Goal: Transaction & Acquisition: Purchase product/service

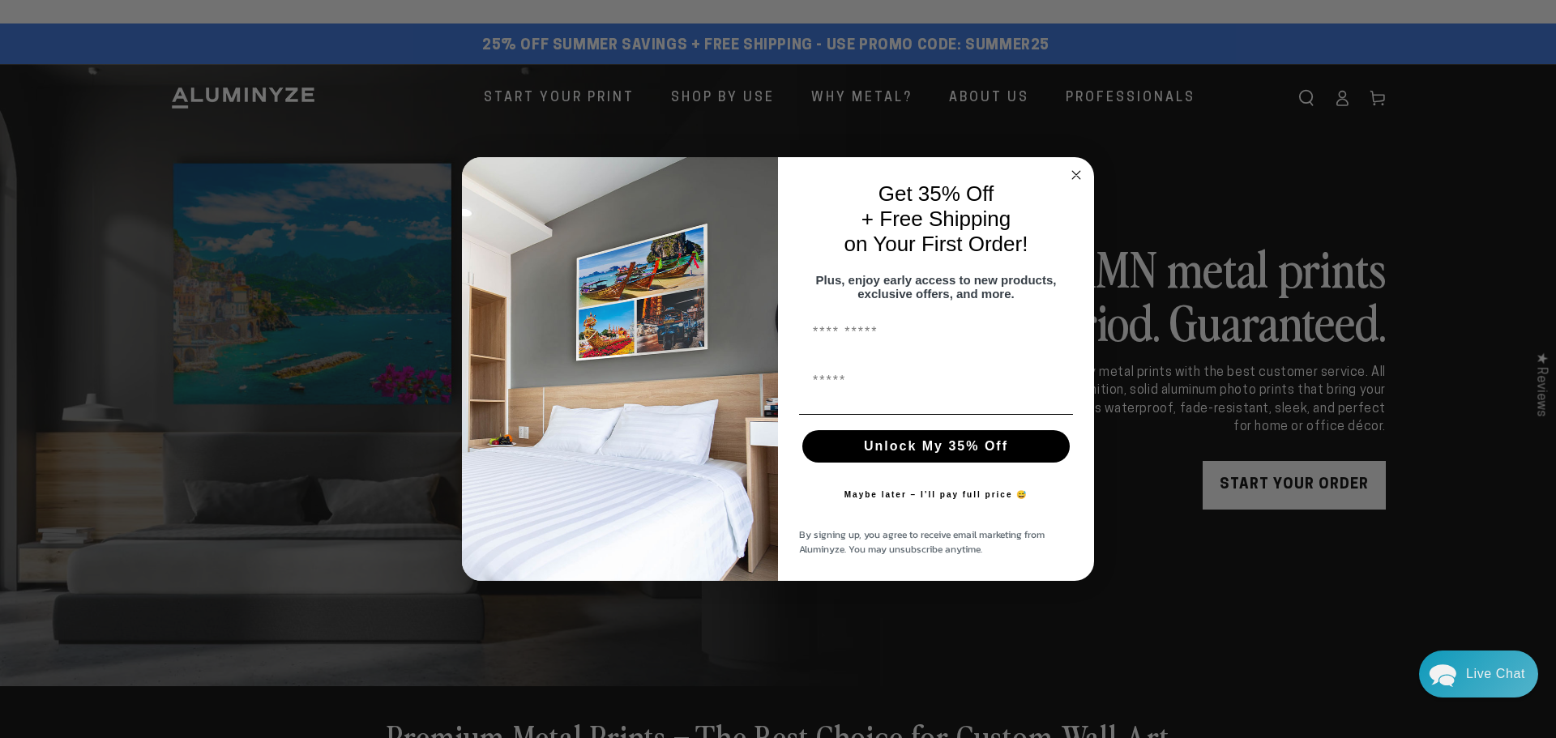
click at [1076, 165] on circle "Close dialog" at bounding box center [1076, 174] width 19 height 19
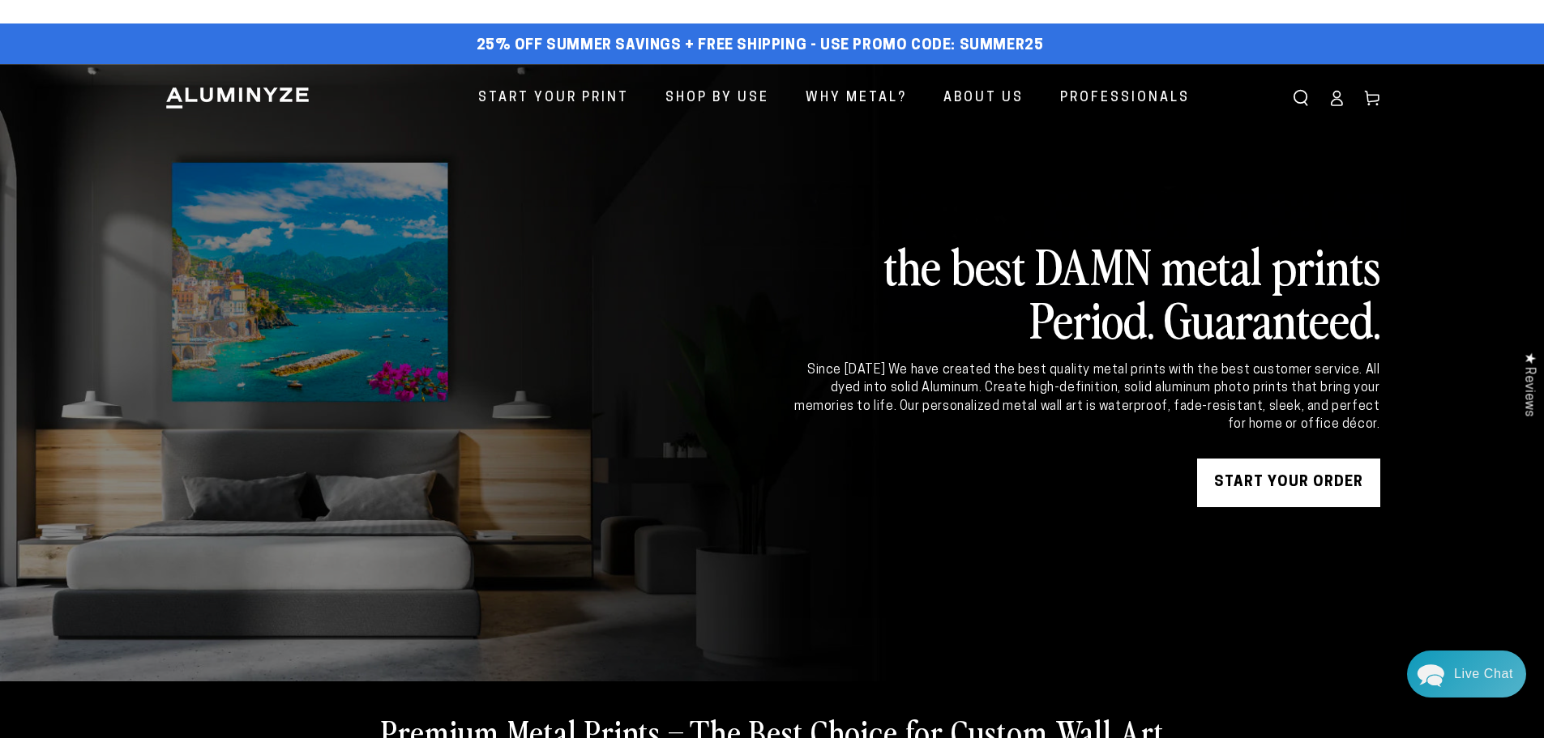
click at [1231, 486] on link "START YOUR Order" at bounding box center [1288, 483] width 183 height 49
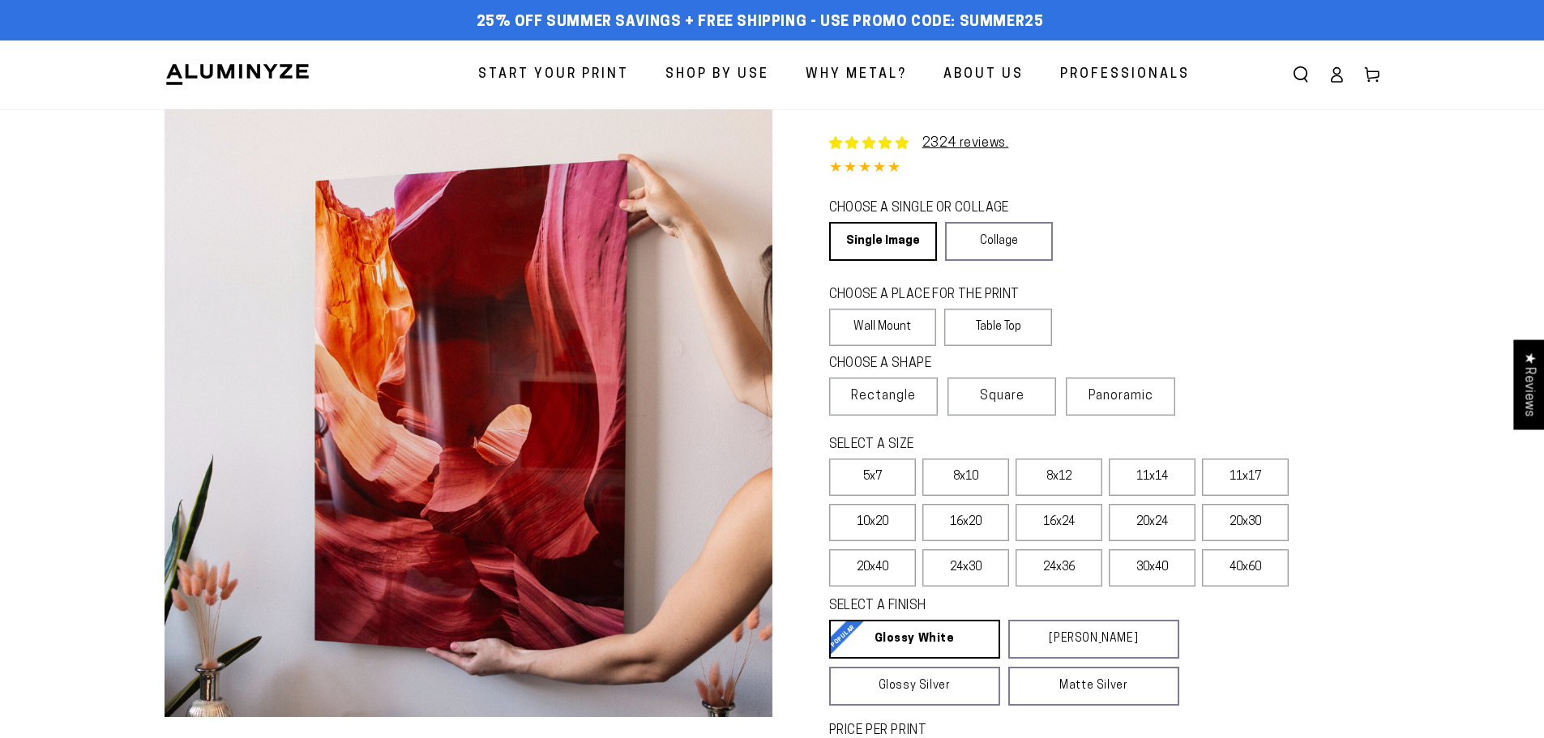
select select "**********"
click at [853, 240] on link "Single Image" at bounding box center [881, 241] width 105 height 39
click at [848, 239] on link "Single Image" at bounding box center [881, 241] width 105 height 39
click at [901, 245] on link "Single Image" at bounding box center [881, 241] width 105 height 39
click at [987, 529] on label "16x20" at bounding box center [965, 522] width 87 height 37
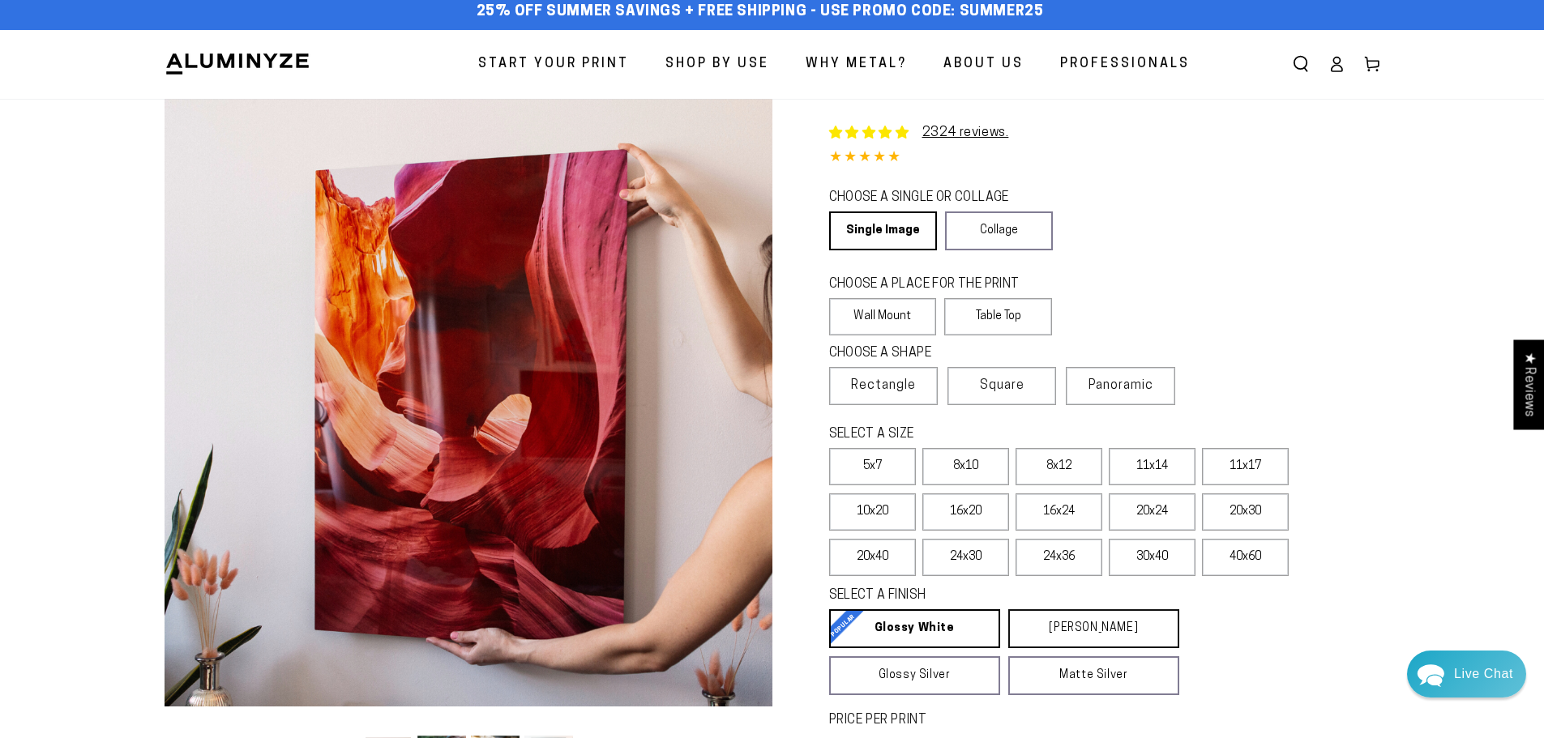
scroll to position [162, 0]
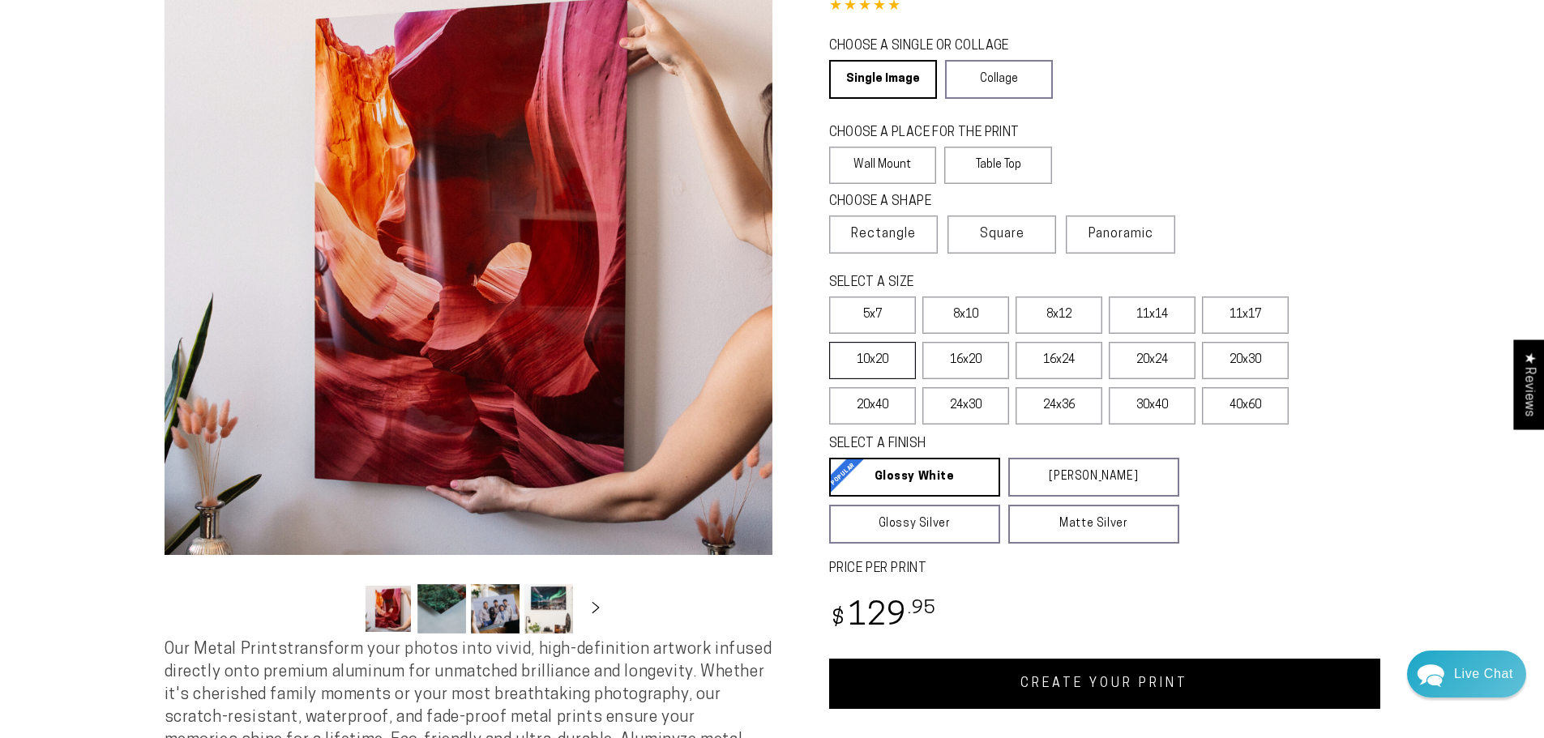
click at [881, 360] on label "10x20" at bounding box center [872, 360] width 87 height 37
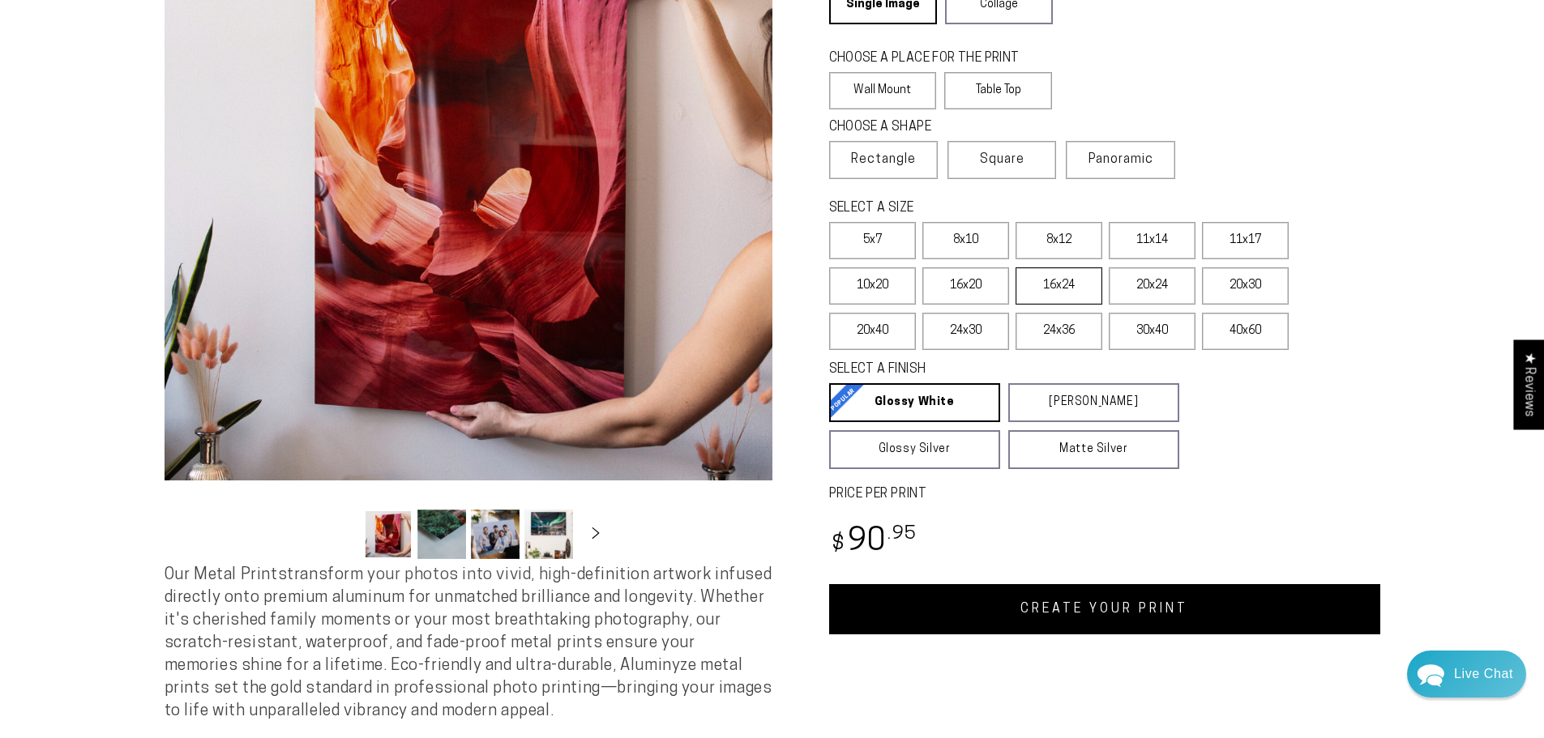
scroll to position [243, 0]
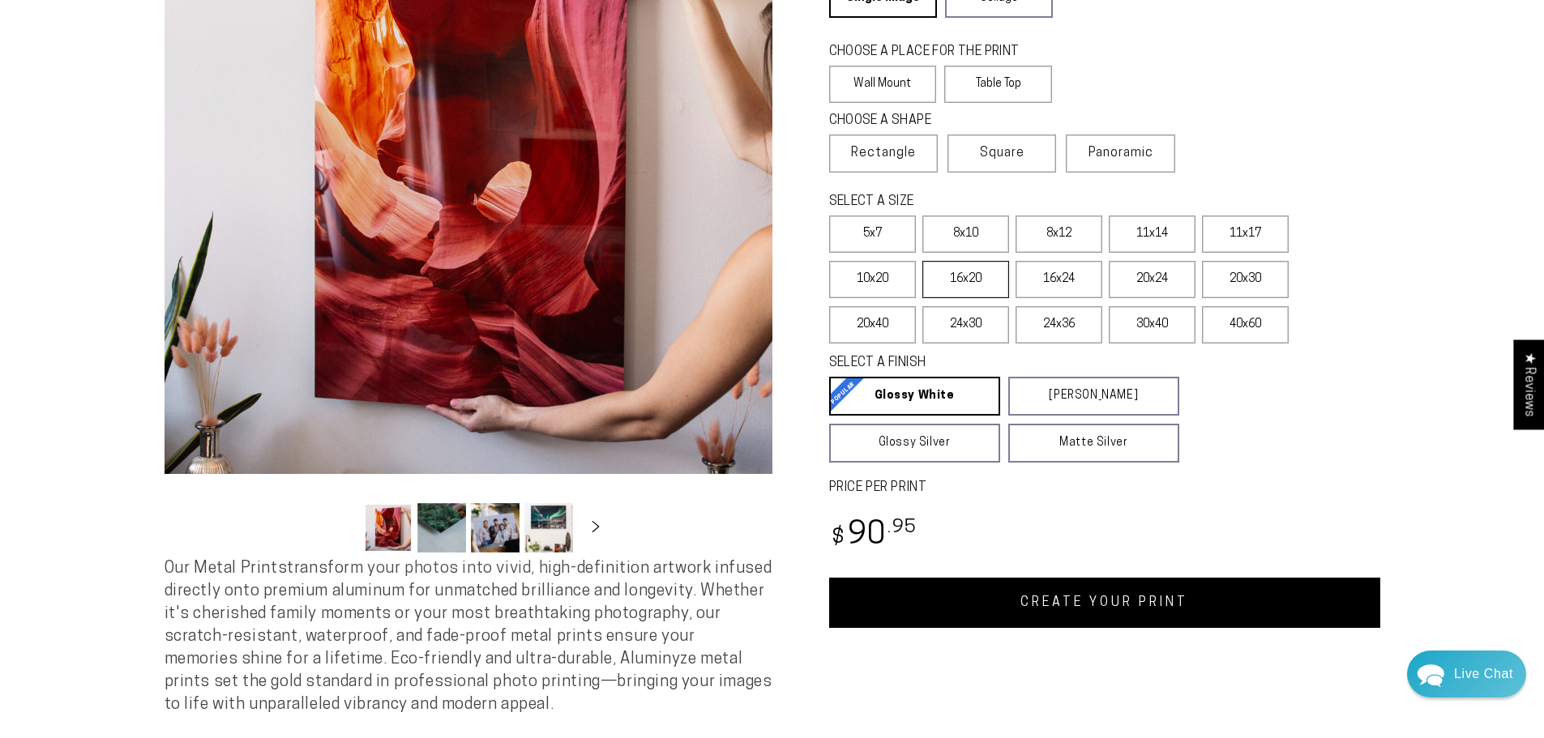
click at [989, 276] on label "16x20" at bounding box center [965, 279] width 87 height 37
